Goal: Task Accomplishment & Management: Use online tool/utility

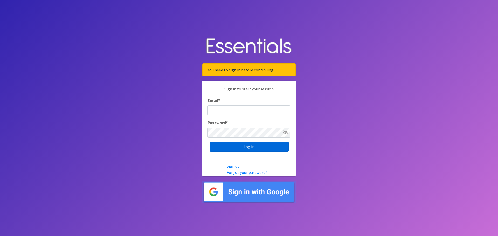
type input "diaperbank.warehouse@gmail.com"
click at [263, 146] on input "Log in" at bounding box center [248, 147] width 79 height 10
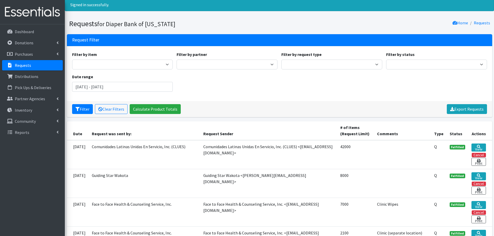
scroll to position [26, 0]
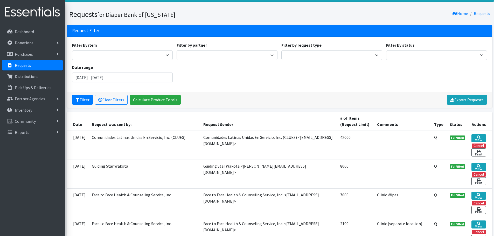
click at [155, 83] on div "Filter by item Kids (Newborn) Kids (Preemie) Kids Pull-Ups (2T-3T) Kids Pull-Up…" at bounding box center [279, 64] width 419 height 45
click at [154, 81] on input "[DATE] - [DATE]" at bounding box center [122, 78] width 101 height 10
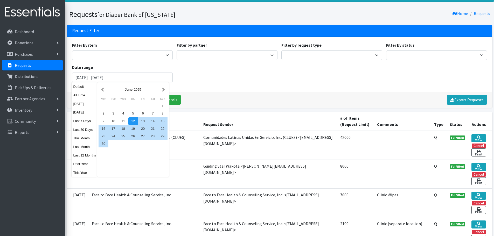
click at [77, 102] on button "[DATE]" at bounding box center [84, 104] width 25 height 8
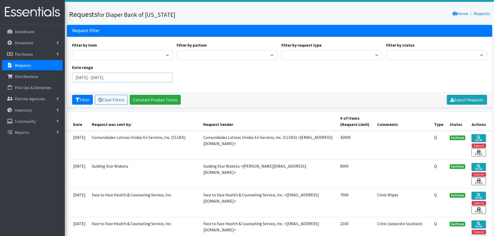
click at [114, 77] on input "[DATE] - [DATE]" at bounding box center [122, 78] width 101 height 10
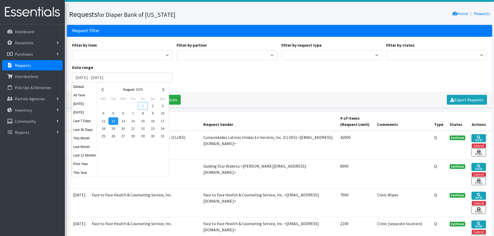
click at [144, 105] on div "1" at bounding box center [143, 106] width 10 height 8
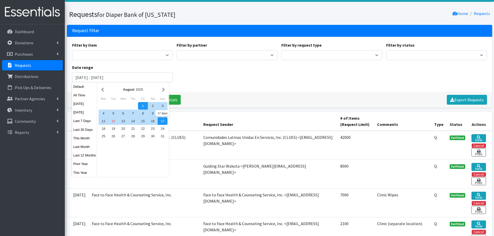
click at [161, 121] on div "17" at bounding box center [163, 121] width 10 height 8
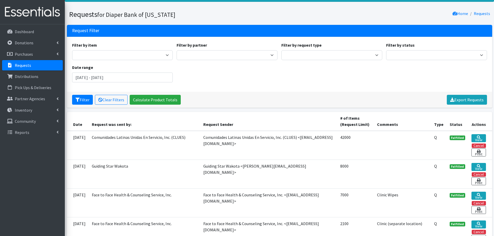
type input "August 1, 2025 - August 17, 2025"
click at [83, 100] on button "Filter" at bounding box center [82, 100] width 21 height 10
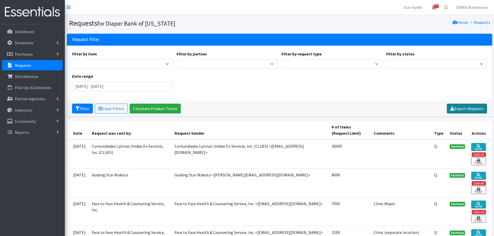
click at [460, 109] on link "Export Requests" at bounding box center [467, 109] width 40 height 10
click at [43, 41] on link "Donations" at bounding box center [32, 43] width 61 height 10
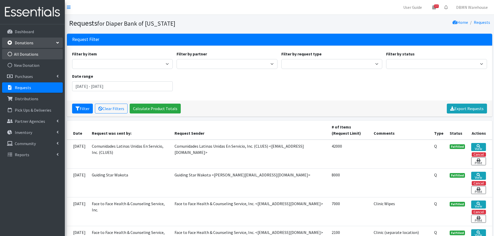
click at [42, 55] on link "All Donations" at bounding box center [32, 54] width 61 height 10
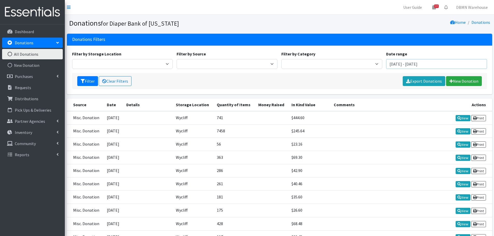
click at [401, 63] on input "June 12, 2025 - September 12, 2025" at bounding box center [436, 64] width 101 height 10
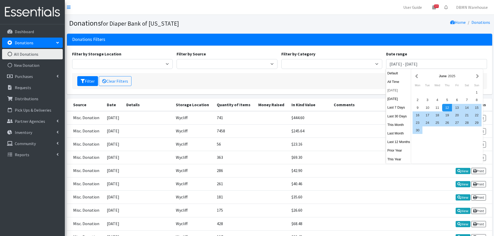
click at [404, 88] on button "[DATE]" at bounding box center [398, 91] width 25 height 8
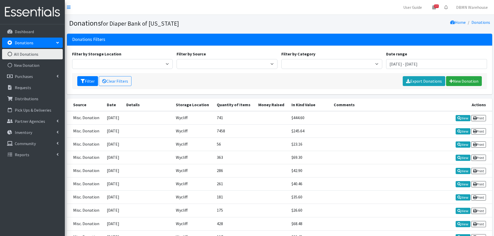
type input "[DATE] - [DATE]"
click at [90, 81] on button "Filter" at bounding box center [87, 81] width 21 height 10
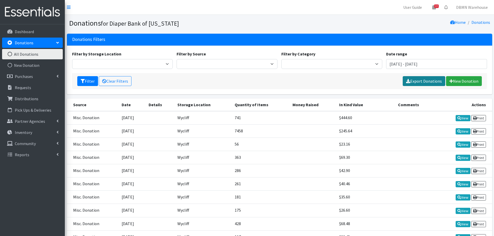
click at [423, 80] on link "Export Donations" at bounding box center [423, 81] width 43 height 10
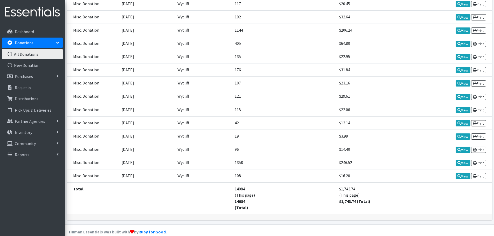
scroll to position [241, 0]
